Goal: Contribute content

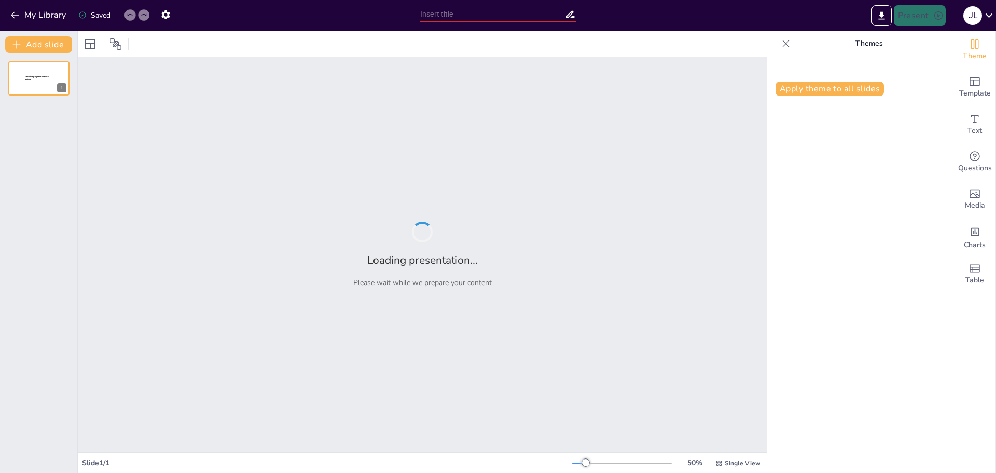
type input "Fundamentos y Reglas [PERSON_NAME]"
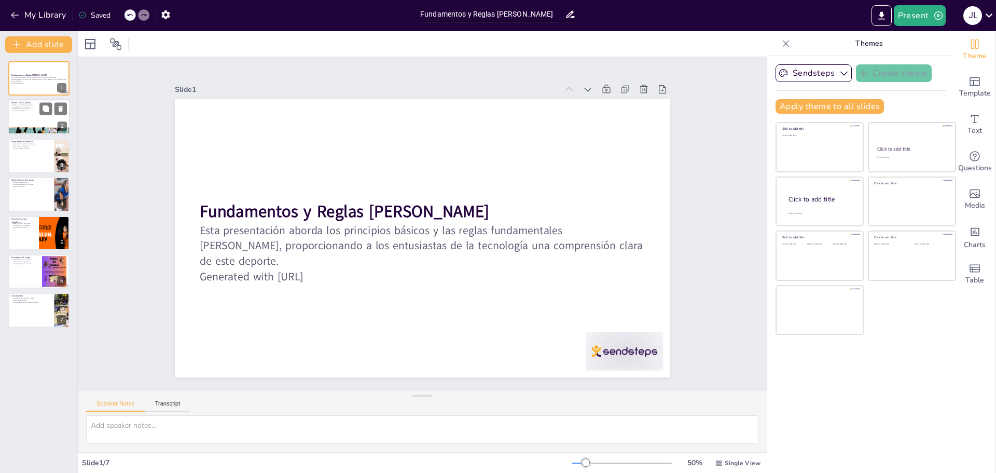
click at [32, 121] on div at bounding box center [39, 117] width 62 height 35
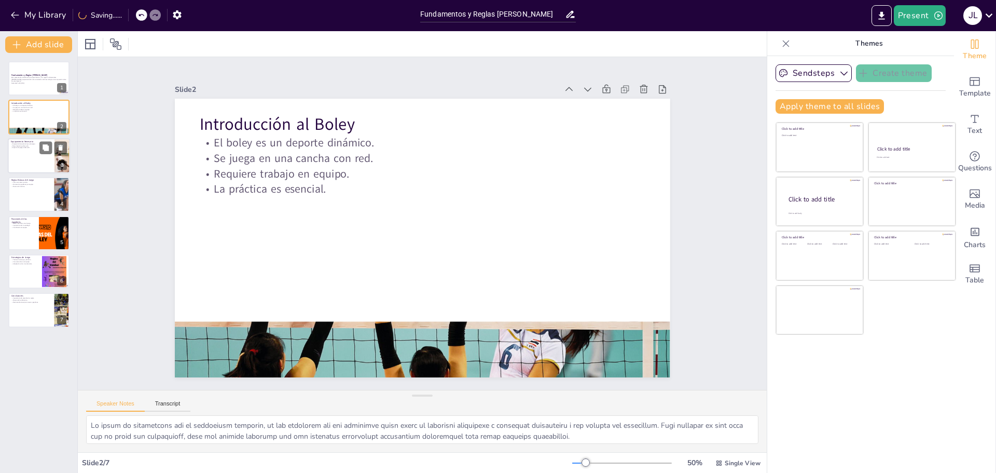
click at [36, 140] on div "Fundamentos y Reglas [PERSON_NAME] Esta presentación aborda los principios bási…" at bounding box center [38, 194] width 77 height 266
drag, startPoint x: 46, startPoint y: 160, endPoint x: 46, endPoint y: 166, distance: 6.2
click at [46, 164] on div at bounding box center [39, 155] width 62 height 35
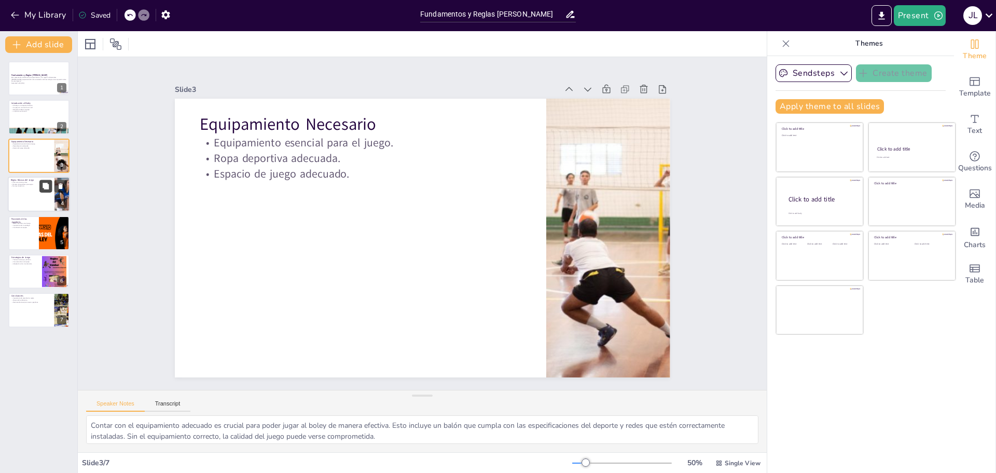
click at [47, 180] on button at bounding box center [45, 186] width 12 height 12
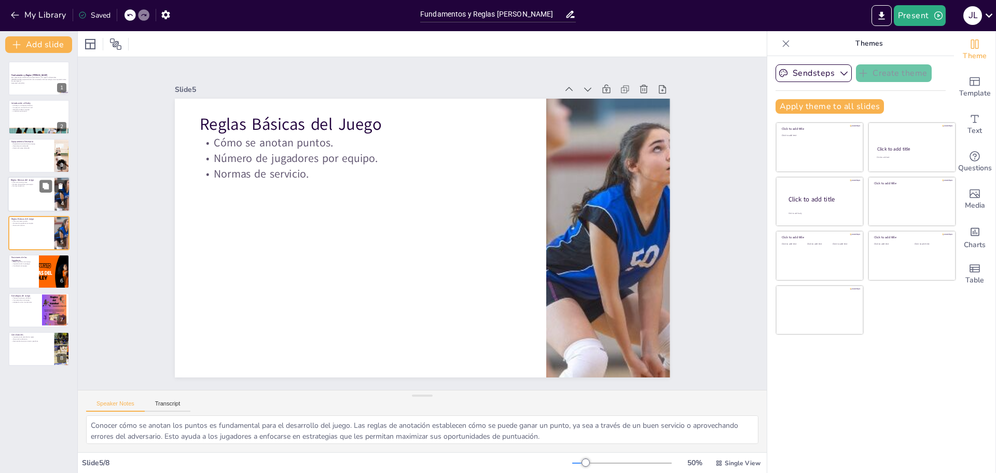
click at [54, 210] on div at bounding box center [62, 193] width 75 height 35
click at [47, 262] on icon at bounding box center [46, 263] width 6 height 6
type textarea "Cada jugador en el boley tiene un rol específico que desempeña durante el juego…"
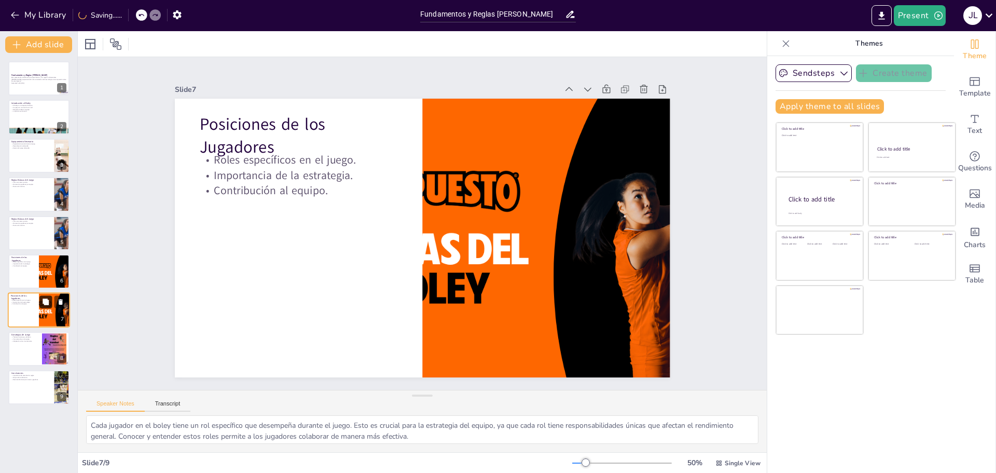
click at [49, 304] on icon at bounding box center [46, 301] width 6 height 6
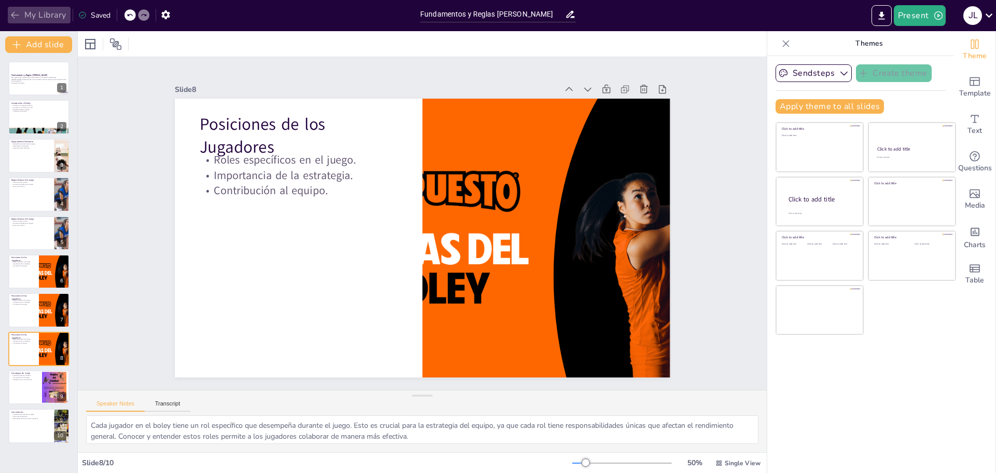
click at [11, 16] on icon "button" at bounding box center [15, 15] width 10 height 10
